Goal: Information Seeking & Learning: Find specific page/section

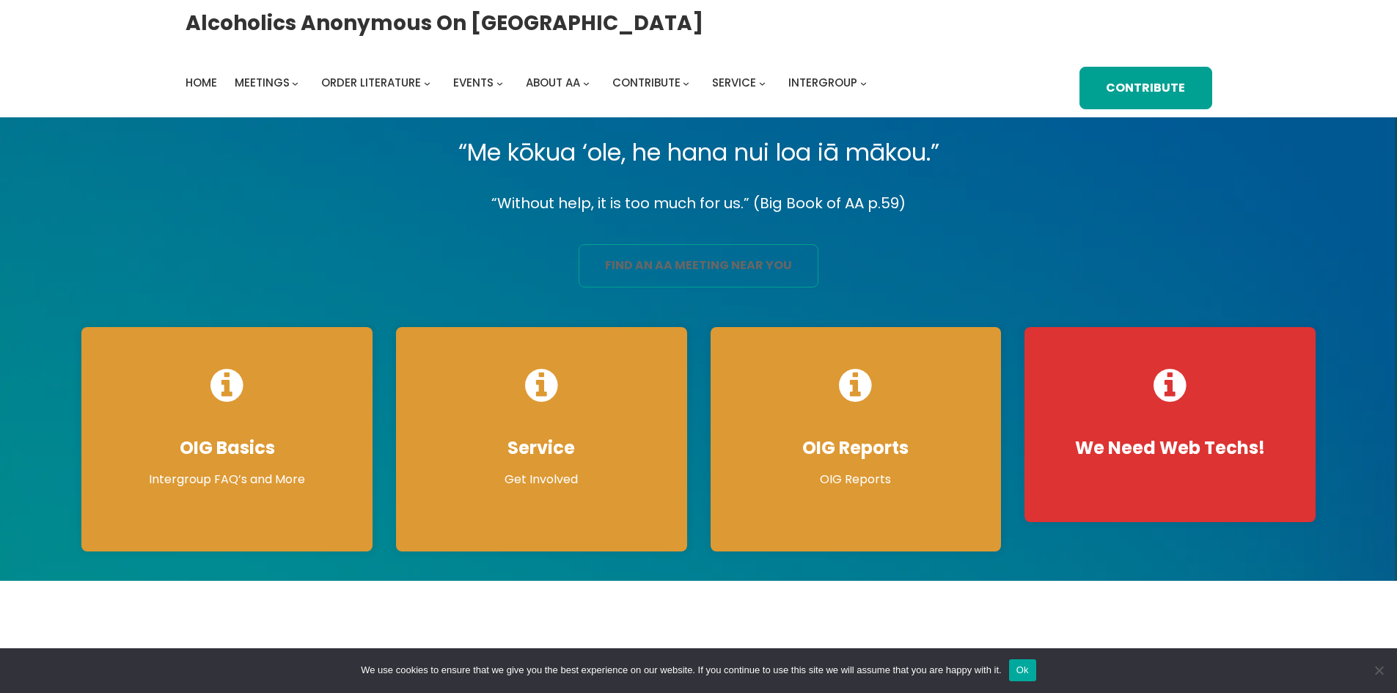
click at [697, 259] on link "find an aa meeting near you" at bounding box center [699, 265] width 240 height 43
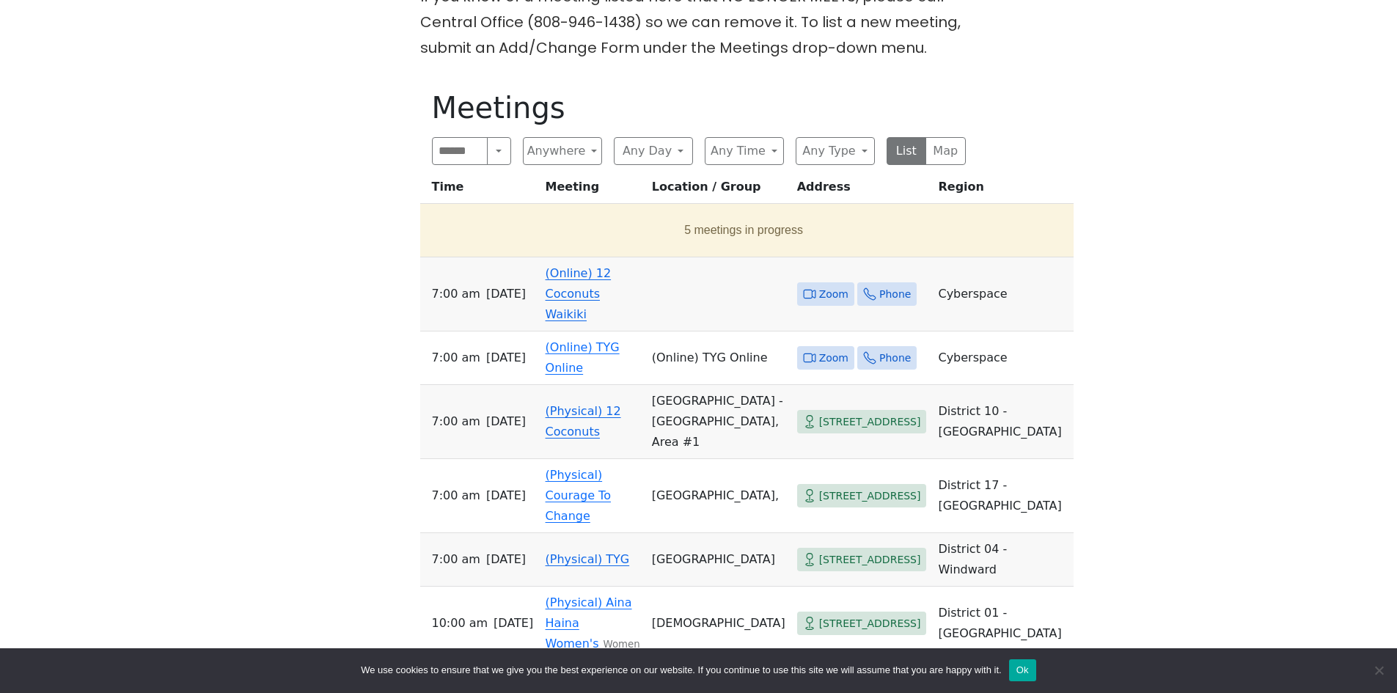
click at [546, 312] on link "(Online) 12 Coconuts Waikiki" at bounding box center [579, 293] width 66 height 55
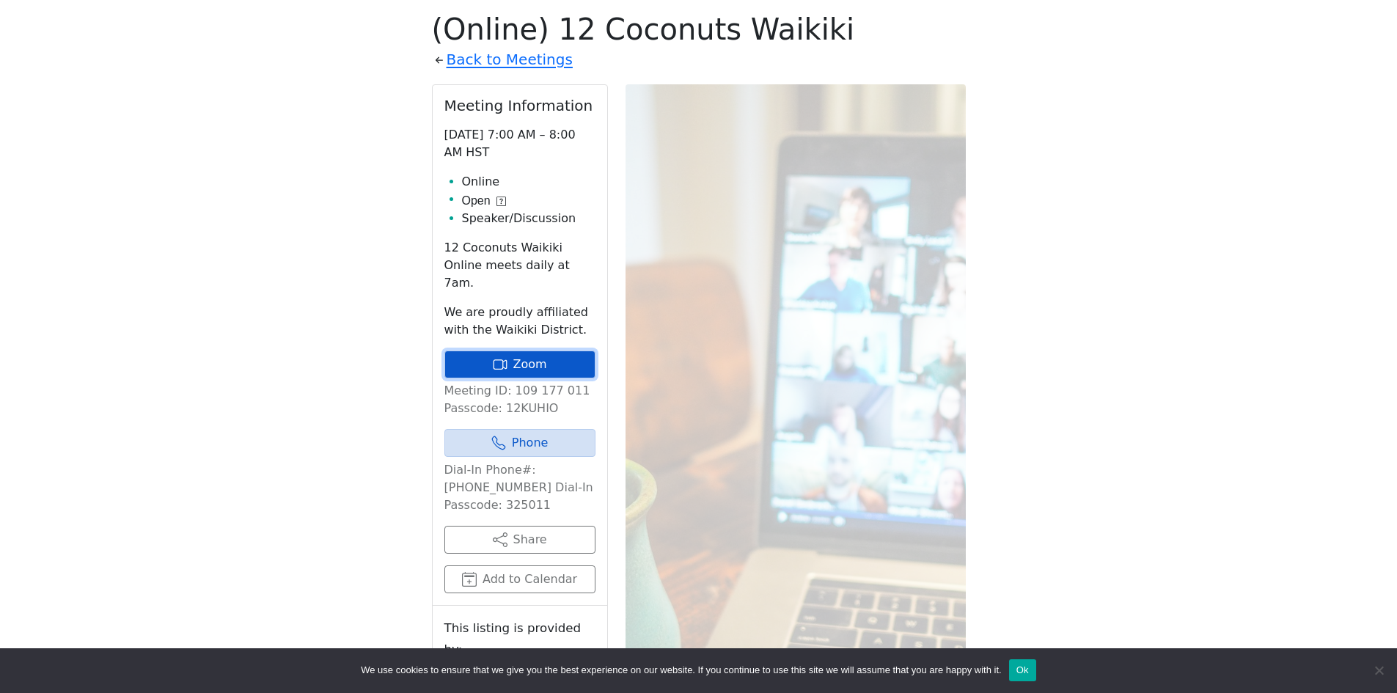
click at [527, 351] on link "Zoom" at bounding box center [520, 365] width 151 height 28
